Goal: Information Seeking & Learning: Check status

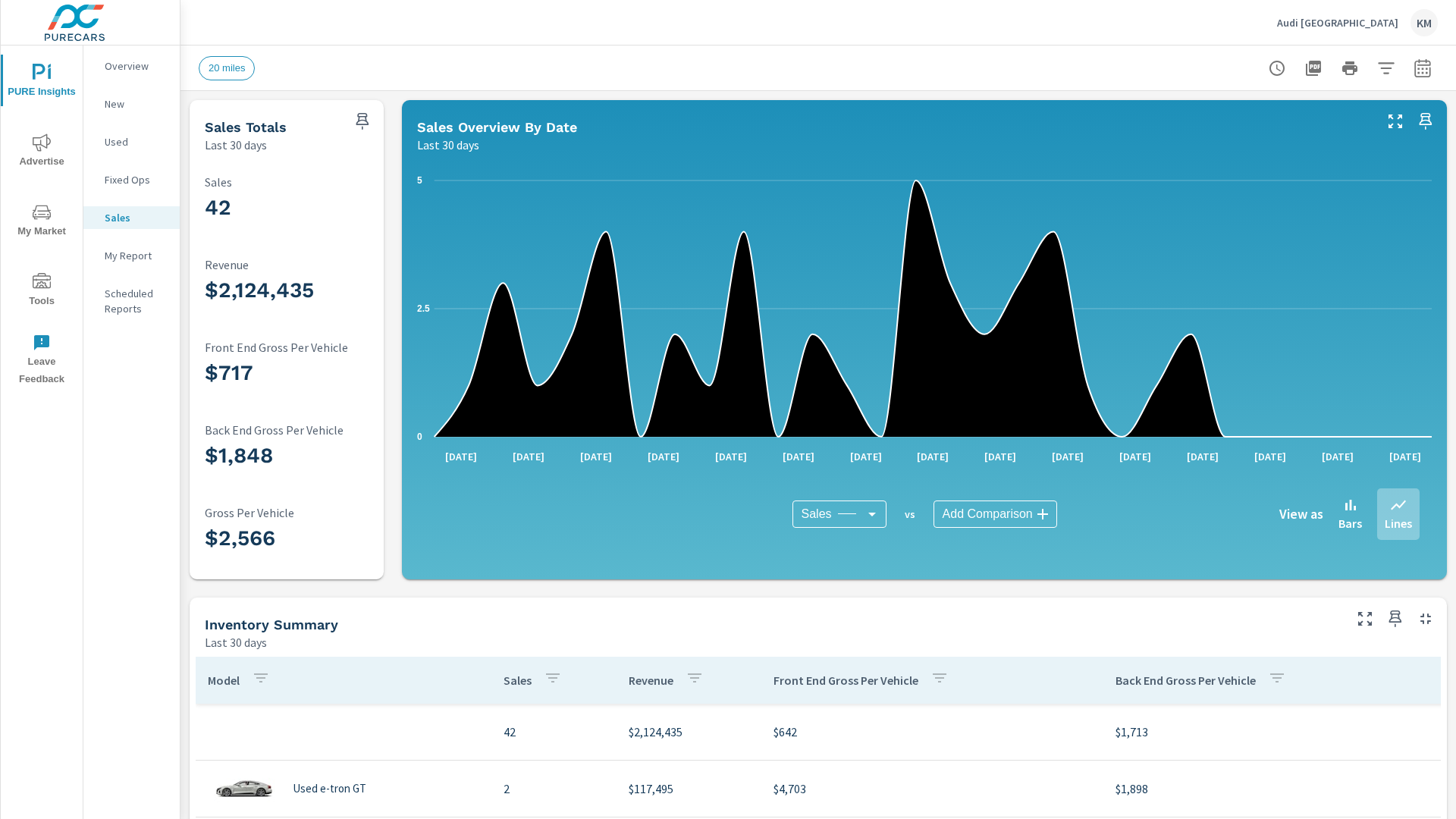
click at [132, 104] on p "New" at bounding box center [136, 104] width 63 height 15
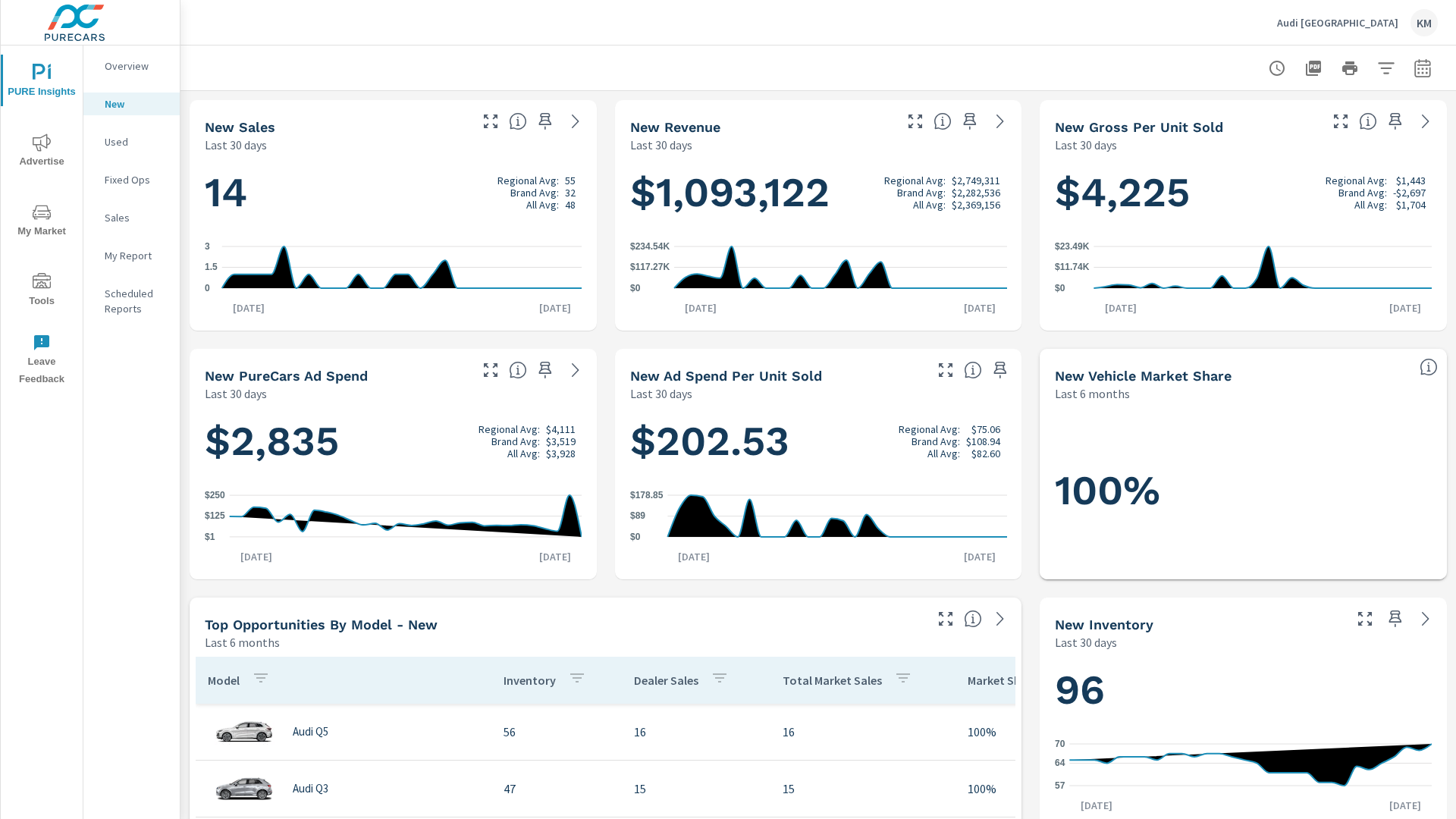
click at [132, 104] on p "New" at bounding box center [136, 104] width 63 height 15
click at [132, 142] on p "Used" at bounding box center [136, 142] width 63 height 15
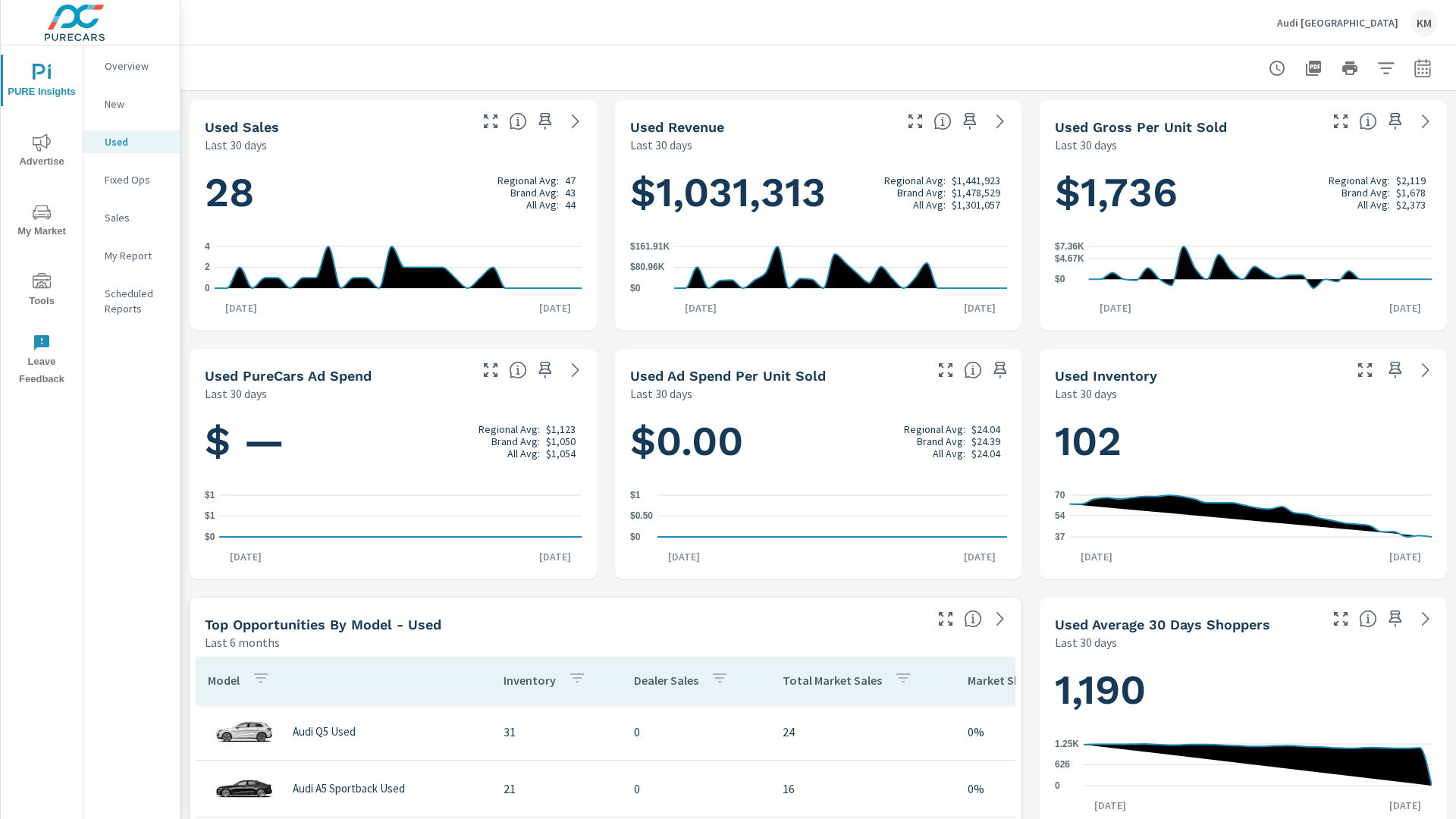
click at [132, 104] on p "New" at bounding box center [136, 104] width 63 height 15
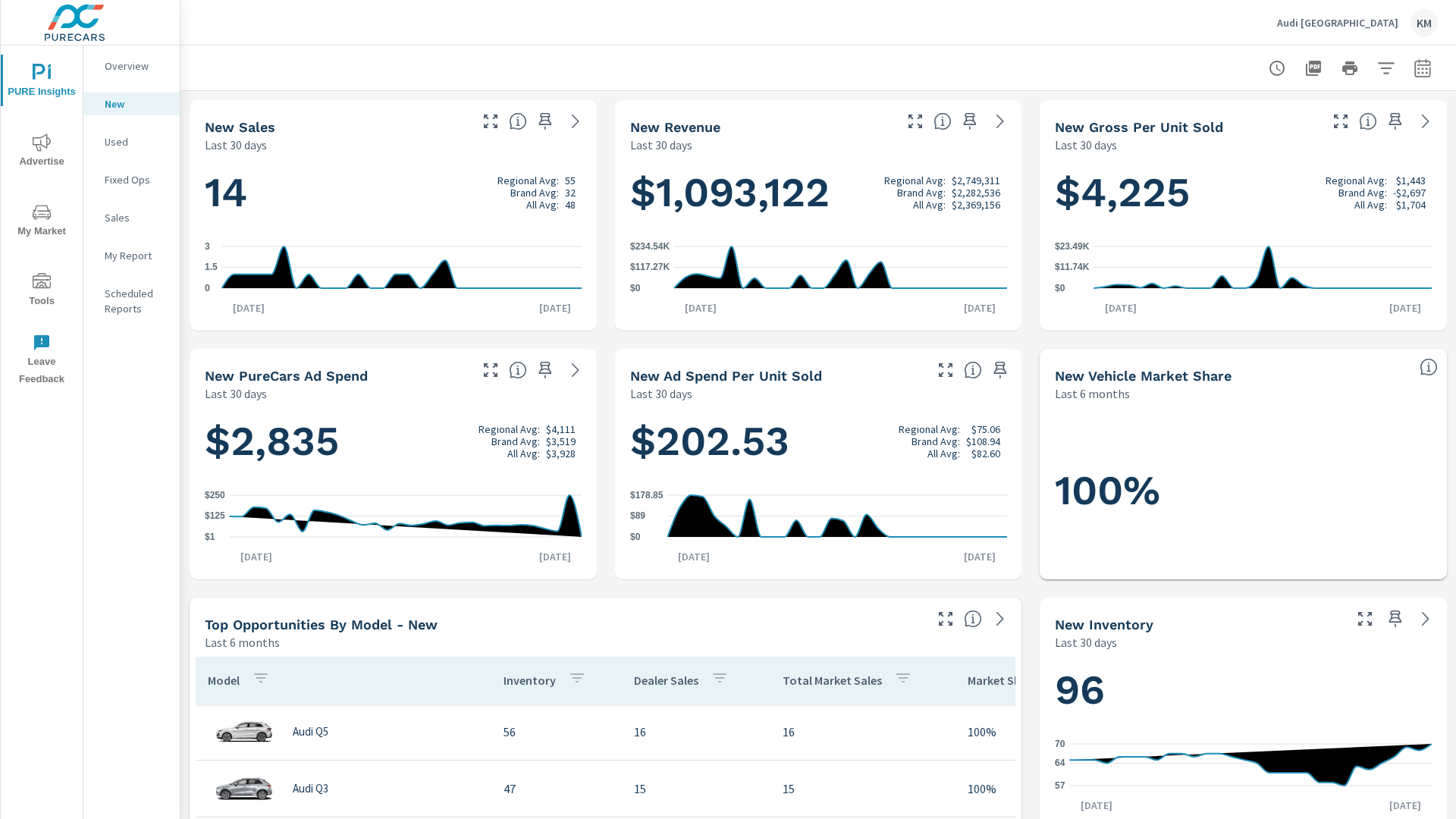
click at [132, 104] on p "New" at bounding box center [136, 104] width 63 height 15
click at [132, 142] on p "Used" at bounding box center [136, 142] width 63 height 15
